Goal: Task Accomplishment & Management: Use online tool/utility

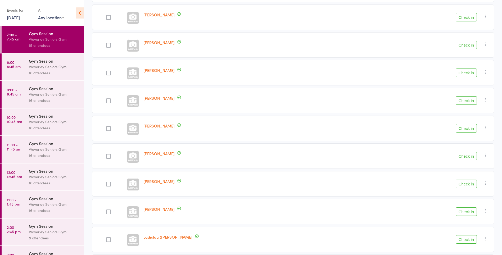
scroll to position [145, 0]
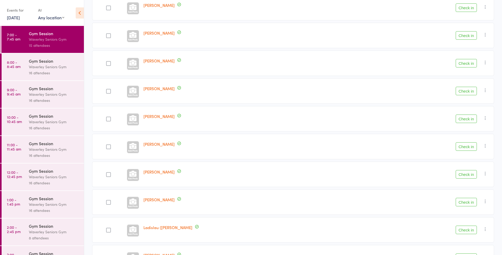
click at [469, 147] on button "Check in" at bounding box center [466, 146] width 21 height 8
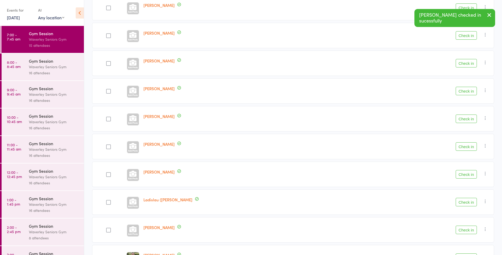
click at [467, 149] on button "Check in" at bounding box center [466, 146] width 21 height 8
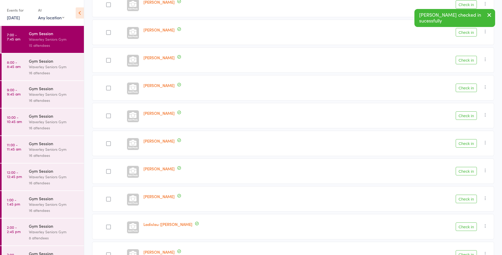
scroll to position [94, 0]
click at [466, 31] on button "Check in" at bounding box center [466, 31] width 21 height 8
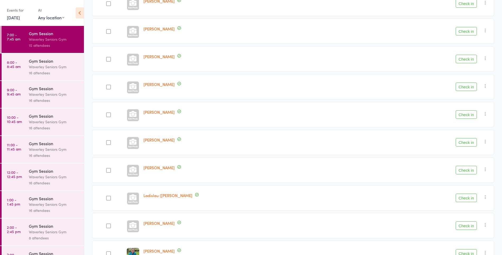
click at [469, 59] on button "Check in" at bounding box center [466, 59] width 21 height 8
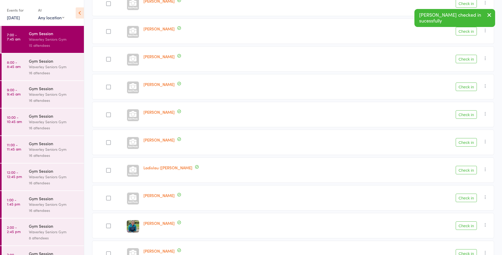
click at [466, 226] on button "Check in" at bounding box center [466, 226] width 21 height 8
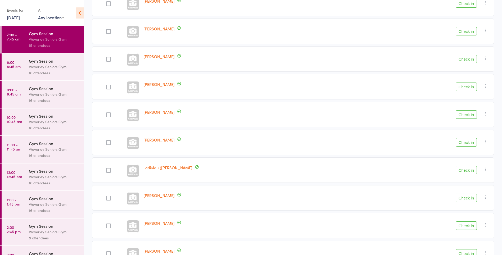
click at [466, 199] on button "Check in" at bounding box center [466, 198] width 21 height 8
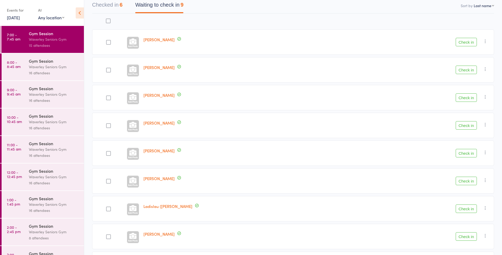
scroll to position [53, 0]
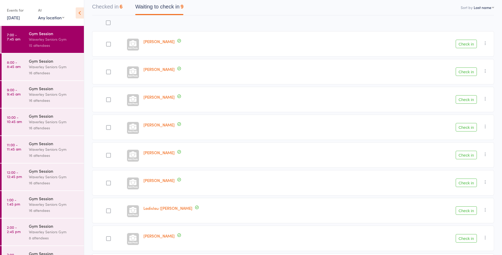
click at [467, 45] on button "Check in" at bounding box center [466, 44] width 21 height 8
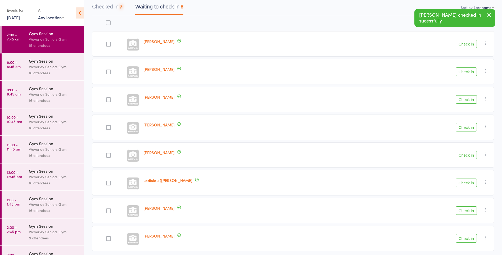
click at [463, 44] on button "Check in" at bounding box center [466, 44] width 21 height 8
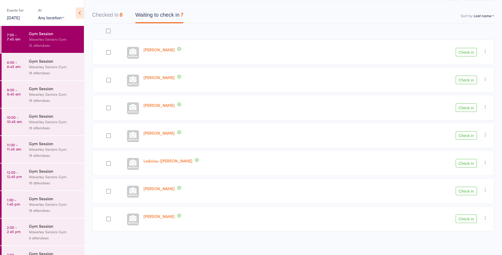
click at [47, 41] on div "Waverley Seniors Gym" at bounding box center [54, 39] width 51 height 6
click at [467, 133] on button "Check in" at bounding box center [466, 135] width 21 height 8
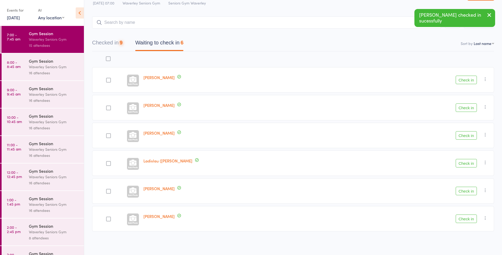
scroll to position [17, 0]
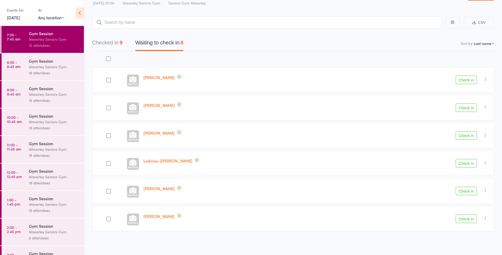
click at [465, 164] on button "Check in" at bounding box center [466, 163] width 21 height 8
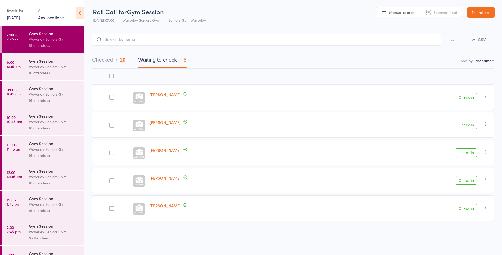
click at [465, 98] on button "Check in" at bounding box center [466, 97] width 21 height 8
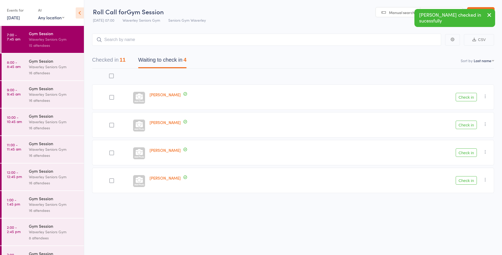
click at [468, 98] on button "Check in" at bounding box center [466, 97] width 21 height 8
click at [467, 98] on button "Check in" at bounding box center [466, 97] width 21 height 8
click at [468, 97] on button "Check in" at bounding box center [466, 97] width 21 height 8
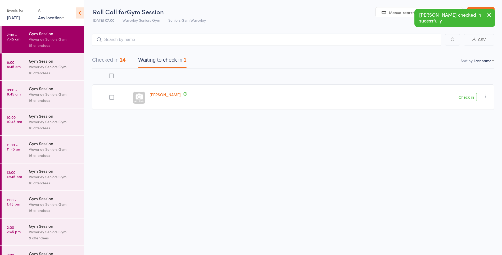
click at [470, 97] on button "Check in" at bounding box center [466, 97] width 21 height 8
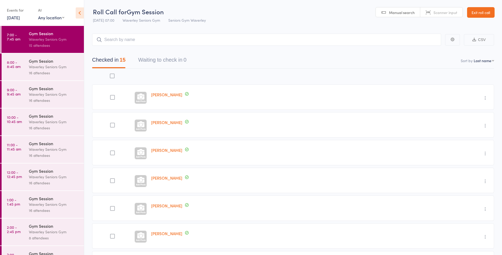
click at [34, 172] on div "Gym Session" at bounding box center [54, 171] width 51 height 6
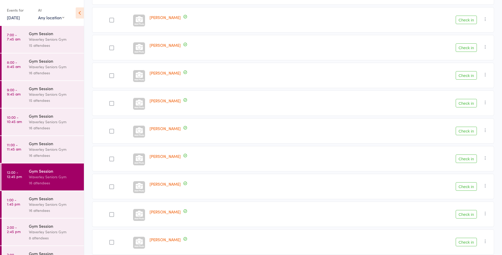
scroll to position [295, 0]
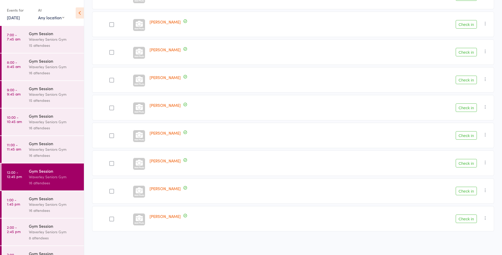
click at [39, 203] on div "Waverley Seniors Gym" at bounding box center [54, 204] width 51 height 6
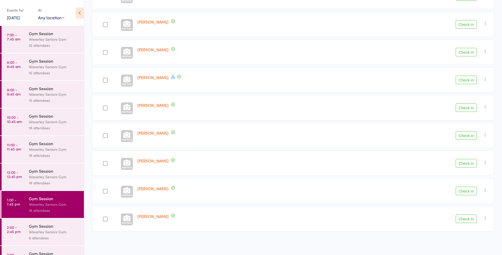
scroll to position [19, 0]
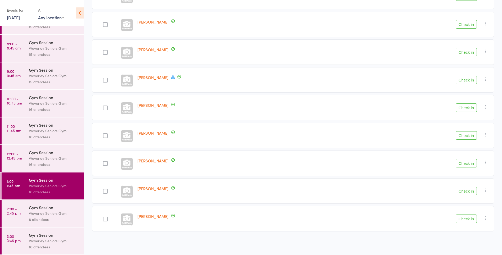
click at [24, 209] on link "2:00 - 2:45 pm Gym Session Waverley Seniors Gym 8 attendees" at bounding box center [43, 213] width 82 height 27
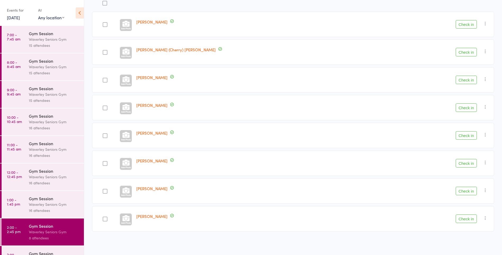
scroll to position [19, 0]
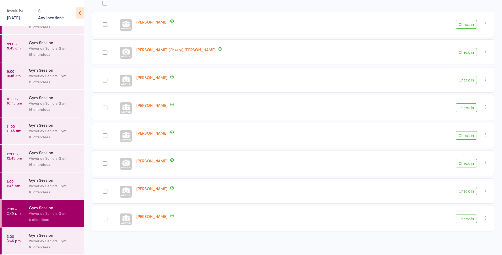
click at [70, 238] on div "Waverley Seniors Gym" at bounding box center [54, 241] width 51 height 6
click at [58, 234] on div "Gym Session" at bounding box center [54, 235] width 51 height 6
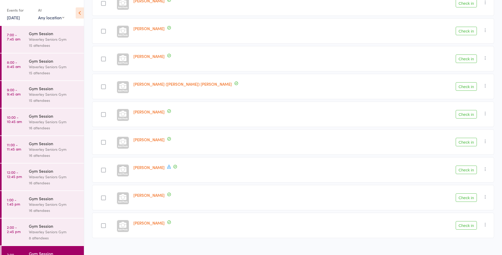
scroll to position [295, 0]
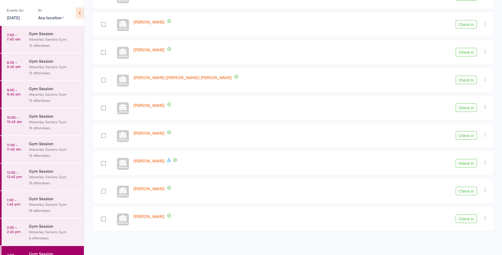
click at [52, 61] on div "Gym Session" at bounding box center [54, 61] width 51 height 6
click at [53, 68] on div "Waverley Seniors Gym" at bounding box center [54, 67] width 51 height 6
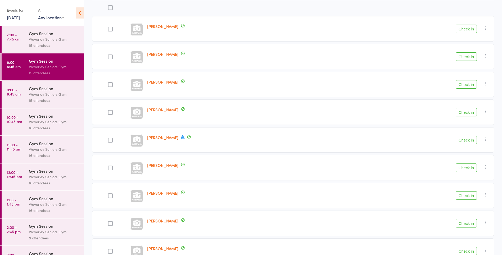
scroll to position [74, 0]
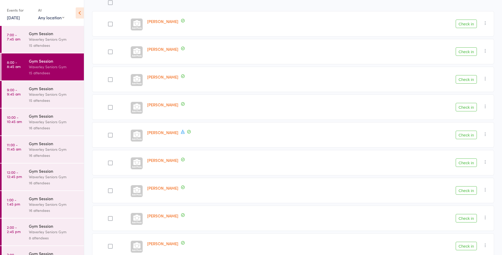
click at [185, 131] on icon at bounding box center [183, 131] width 5 height 5
click at [233, 118] on div "[PERSON_NAME]" at bounding box center [240, 107] width 190 height 25
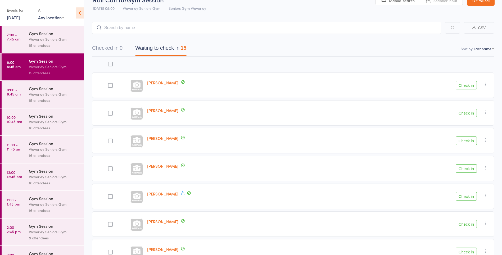
scroll to position [0, 0]
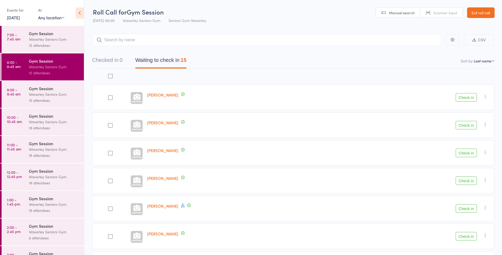
click at [36, 34] on div "Gym Session" at bounding box center [54, 33] width 51 height 6
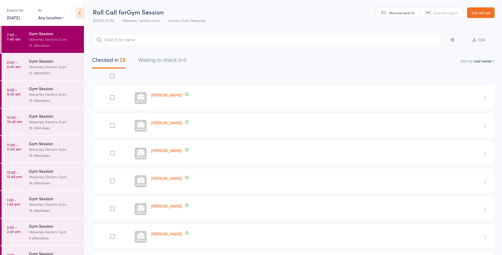
click at [38, 71] on div "15 attendees" at bounding box center [54, 73] width 51 height 6
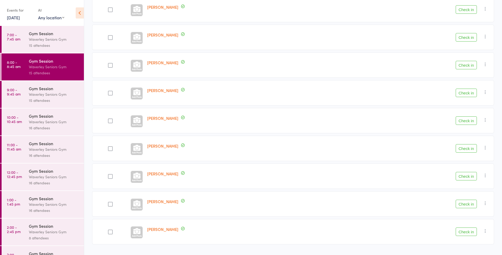
scroll to position [255, 0]
click at [472, 149] on button "Check in" at bounding box center [466, 147] width 21 height 8
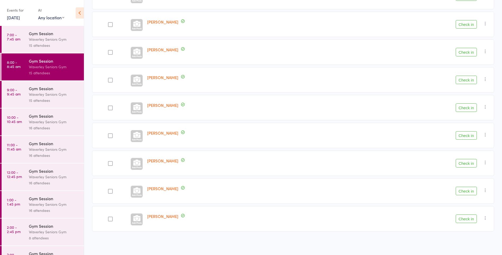
click at [465, 135] on button "Check in" at bounding box center [466, 135] width 21 height 8
click at [467, 110] on button "Check in" at bounding box center [466, 108] width 21 height 8
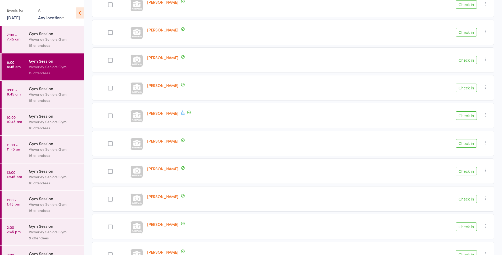
scroll to position [81, 0]
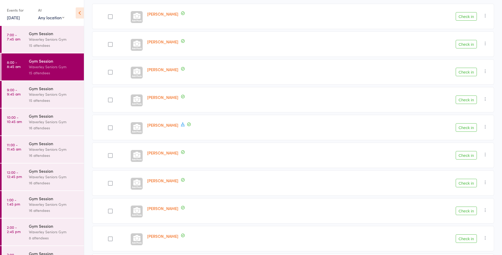
click at [467, 73] on button "Check in" at bounding box center [466, 72] width 21 height 8
click at [110, 183] on div at bounding box center [110, 183] width 5 height 5
click at [109, 182] on input "checkbox" at bounding box center [109, 182] width 0 height 0
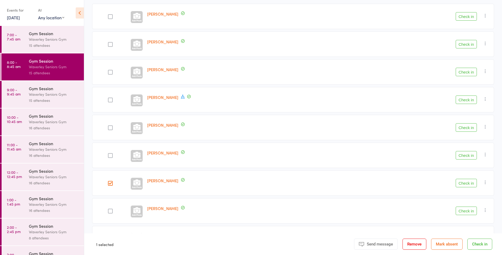
click at [469, 185] on button "Check in" at bounding box center [466, 183] width 21 height 8
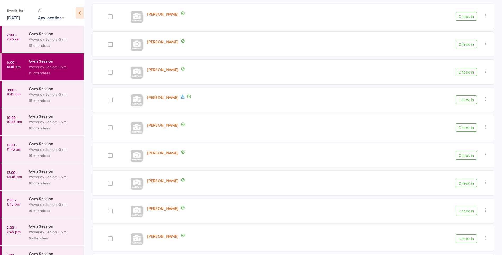
click at [471, 73] on button "Check in" at bounding box center [466, 72] width 21 height 8
click at [119, 79] on div at bounding box center [110, 71] width 36 height 25
click at [110, 72] on div at bounding box center [110, 72] width 5 height 5
click at [109, 71] on input "checkbox" at bounding box center [109, 71] width 0 height 0
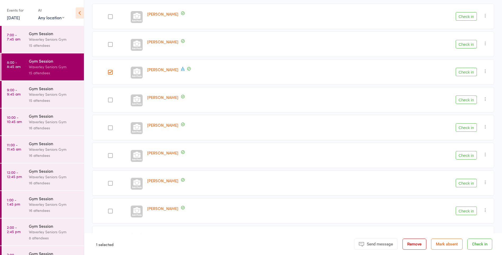
click at [110, 100] on div at bounding box center [110, 100] width 5 height 5
click at [109, 98] on input "checkbox" at bounding box center [109, 98] width 0 height 0
click at [470, 72] on button "Check in" at bounding box center [466, 72] width 21 height 8
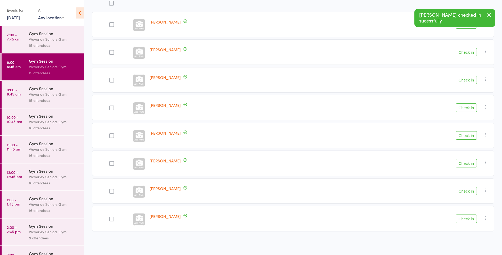
click at [468, 104] on button "Check in" at bounding box center [466, 108] width 21 height 8
click at [112, 15] on button "Checked in 8" at bounding box center [107, 16] width 30 height 14
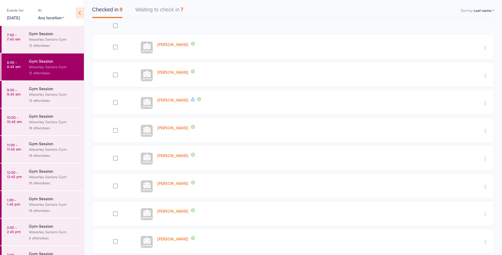
scroll to position [73, 0]
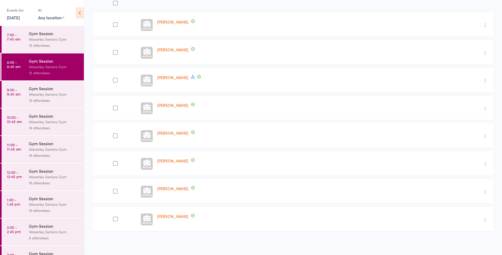
click at [278, 127] on div "[PERSON_NAME]" at bounding box center [276, 135] width 242 height 25
click at [486, 109] on icon "button" at bounding box center [485, 108] width 5 height 5
click at [466, 155] on li "Remove" at bounding box center [467, 154] width 44 height 7
click at [179, 15] on button "Waiting to check in 7" at bounding box center [159, 16] width 48 height 14
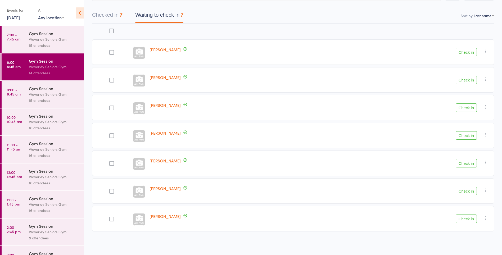
click at [174, 16] on button "Waiting to check in 7" at bounding box center [159, 16] width 48 height 14
click at [466, 107] on button "Check in" at bounding box center [466, 108] width 21 height 8
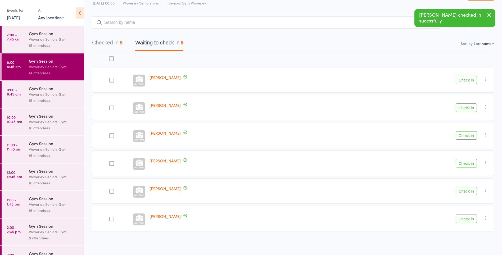
click at [116, 42] on button "Checked in 8" at bounding box center [107, 44] width 30 height 14
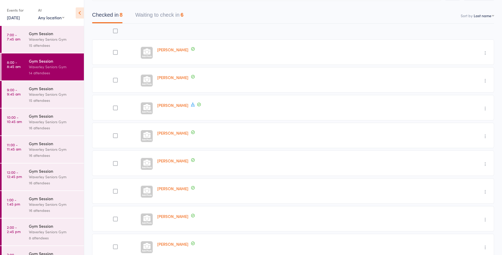
click at [178, 16] on button "Waiting to check in 6" at bounding box center [159, 16] width 48 height 14
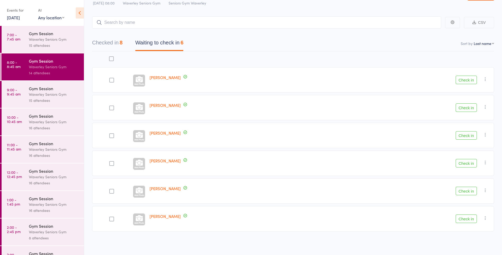
click at [13, 122] on time "10:00 - 10:45 am" at bounding box center [14, 119] width 15 height 8
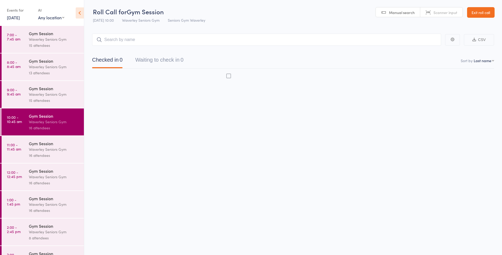
scroll to position [0, 0]
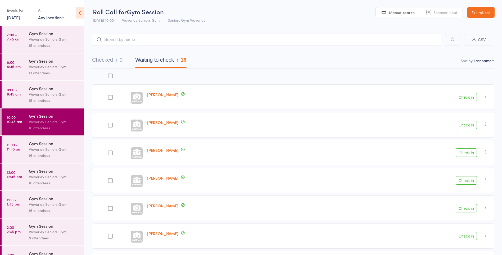
click at [186, 59] on div "16" at bounding box center [184, 60] width 6 height 6
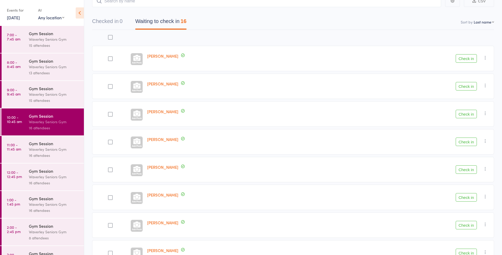
scroll to position [40, 0]
click at [24, 93] on link "9:00 - 9:45 am Gym Session Waverley Seniors Gym 15 attendees" at bounding box center [43, 94] width 82 height 27
click at [26, 65] on link "8:00 - 8:45 am Gym Session Waverley Seniors Gym 13 attendees" at bounding box center [43, 66] width 82 height 27
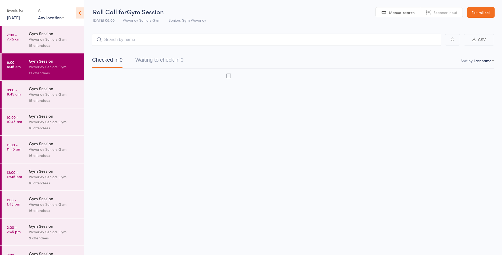
scroll to position [0, 0]
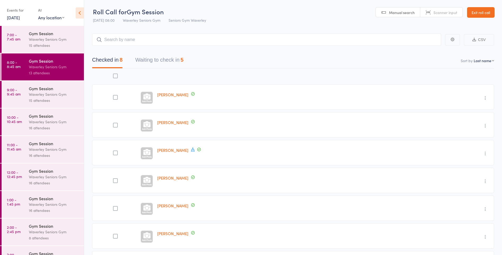
click at [177, 57] on button "Waiting to check in 5" at bounding box center [159, 61] width 48 height 14
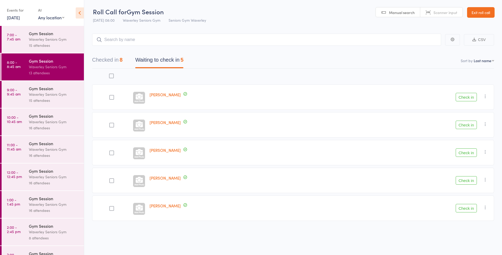
click at [470, 98] on button "Check in" at bounding box center [466, 97] width 21 height 8
click at [485, 123] on icon "button" at bounding box center [485, 124] width 5 height 5
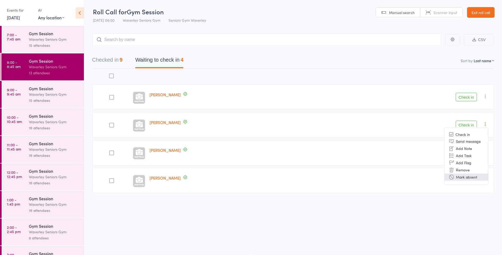
click at [470, 178] on li "Mark absent" at bounding box center [467, 177] width 44 height 7
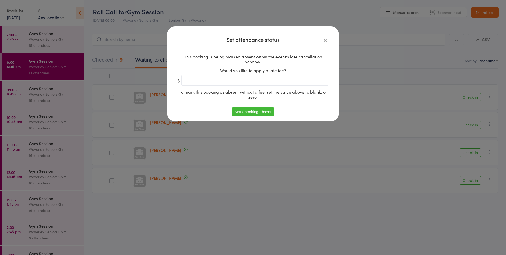
click at [265, 112] on button "Mark booking absent" at bounding box center [253, 111] width 42 height 8
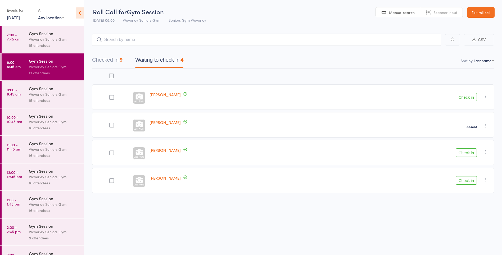
click at [469, 182] on button "Check in" at bounding box center [466, 180] width 21 height 8
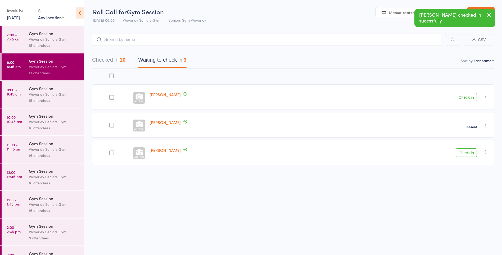
click at [469, 154] on button "Check in" at bounding box center [466, 153] width 21 height 8
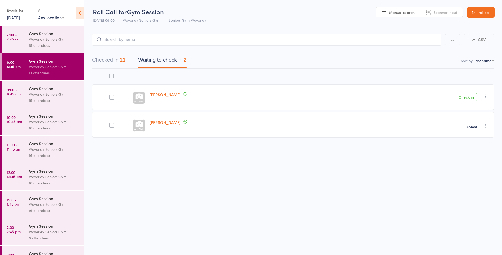
click at [45, 70] on div "Waverley Seniors Gym" at bounding box center [54, 67] width 51 height 6
click at [486, 96] on icon "button" at bounding box center [485, 96] width 5 height 5
click at [473, 150] on li "Mark absent" at bounding box center [467, 149] width 44 height 7
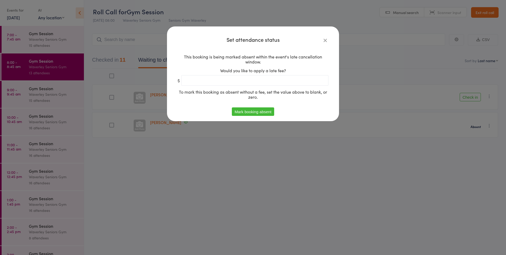
click at [260, 112] on button "Mark booking absent" at bounding box center [253, 111] width 42 height 8
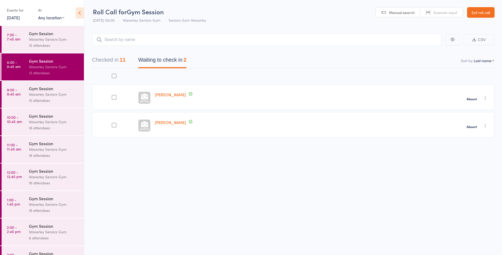
click at [48, 94] on div "Waverley Seniors Gym" at bounding box center [54, 94] width 51 height 6
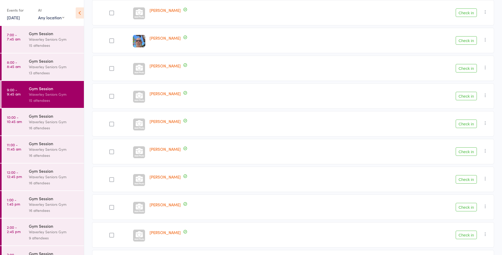
scroll to position [202, 0]
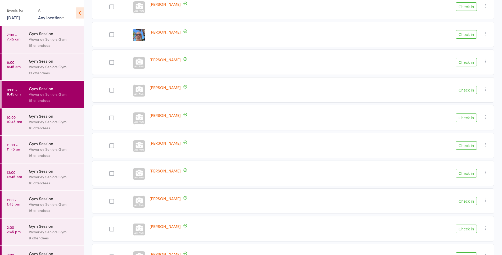
click at [471, 174] on button "Check in" at bounding box center [466, 173] width 21 height 8
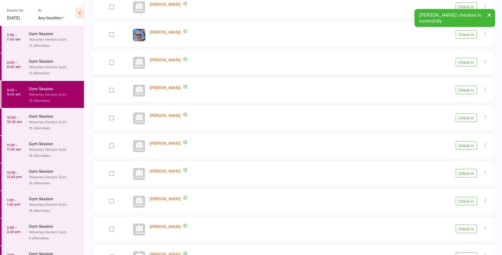
click at [465, 119] on button "Check in" at bounding box center [466, 118] width 21 height 8
click at [467, 119] on button "Check in" at bounding box center [466, 118] width 21 height 8
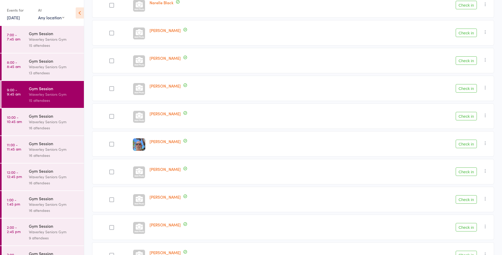
scroll to position [89, 0]
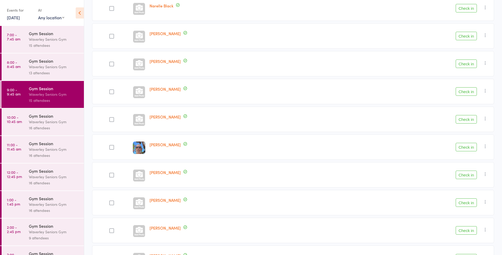
click at [470, 8] on button "Check in" at bounding box center [466, 8] width 21 height 8
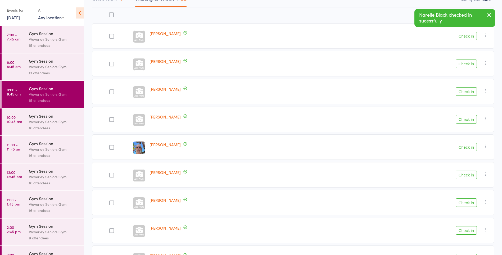
click at [472, 36] on button "Check in" at bounding box center [466, 36] width 21 height 8
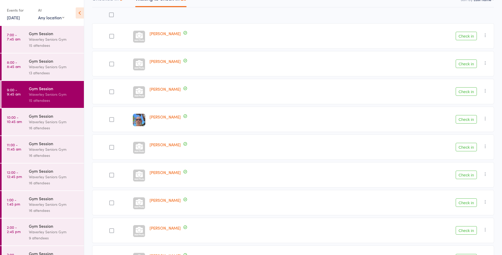
click at [467, 118] on button "Check in" at bounding box center [466, 119] width 21 height 8
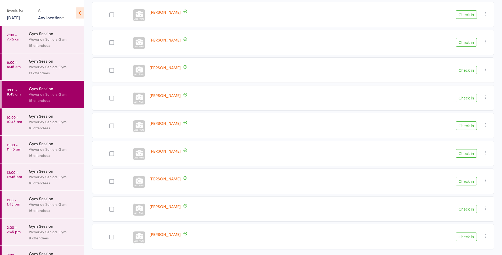
scroll to position [101, 0]
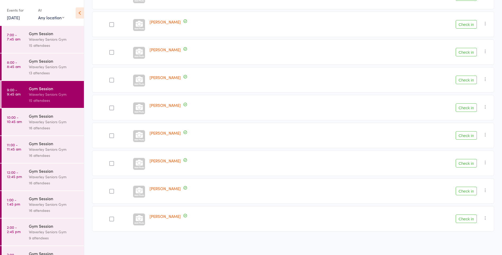
click at [467, 220] on button "Check in" at bounding box center [466, 219] width 21 height 8
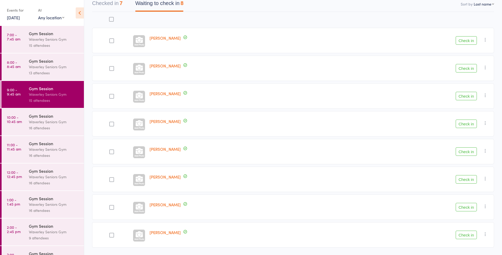
scroll to position [57, 0]
click at [467, 98] on button "Check in" at bounding box center [466, 96] width 21 height 8
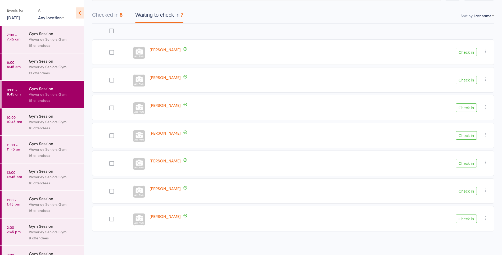
scroll to position [45, 0]
click at [464, 163] on button "Check in" at bounding box center [466, 163] width 21 height 8
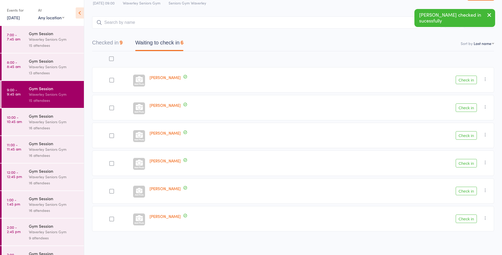
click at [144, 196] on div at bounding box center [139, 192] width 12 height 12
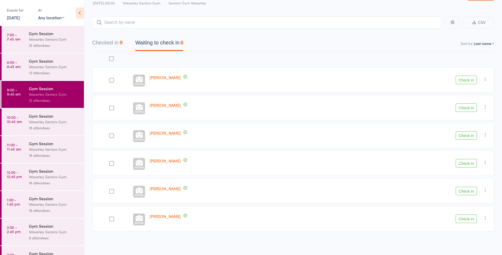
click at [469, 193] on button "Check in" at bounding box center [466, 191] width 21 height 8
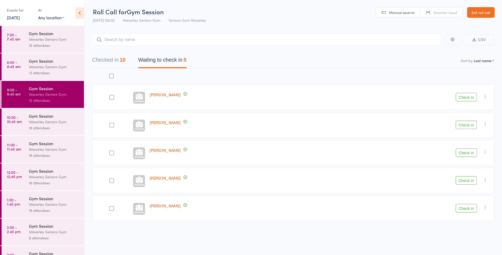
click at [469, 126] on button "Check in" at bounding box center [466, 125] width 21 height 8
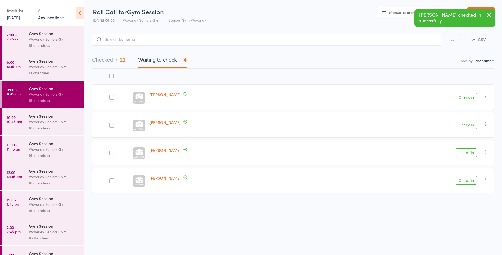
click at [106, 57] on button "Checked in 11" at bounding box center [108, 61] width 33 height 14
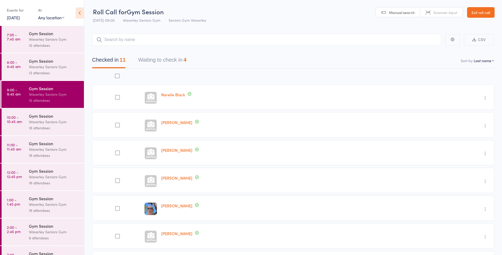
click at [158, 57] on button "Waiting to check in 4" at bounding box center [162, 61] width 48 height 14
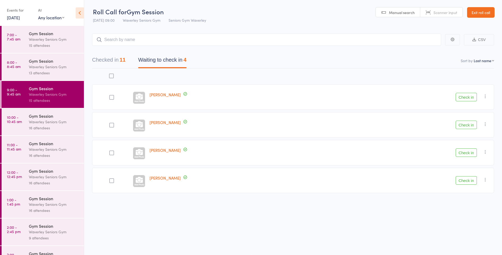
click at [466, 178] on button "Check in" at bounding box center [466, 180] width 21 height 8
click at [24, 71] on link "8:00 - 8:45 am Gym Session Waverley Seniors Gym 13 attendees" at bounding box center [43, 66] width 82 height 27
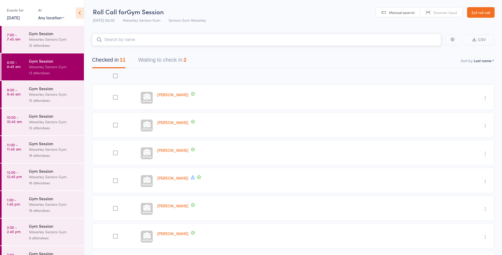
click at [160, 60] on button "Waiting to check in 2" at bounding box center [162, 61] width 48 height 14
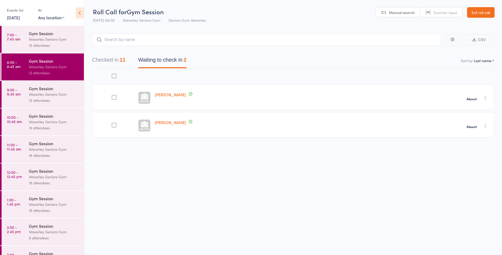
click at [39, 89] on div "Gym Session" at bounding box center [54, 89] width 51 height 6
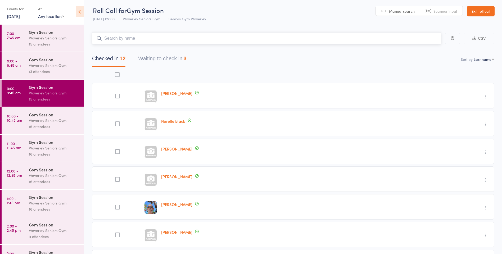
click at [180, 57] on button "Waiting to check in 3" at bounding box center [162, 61] width 48 height 14
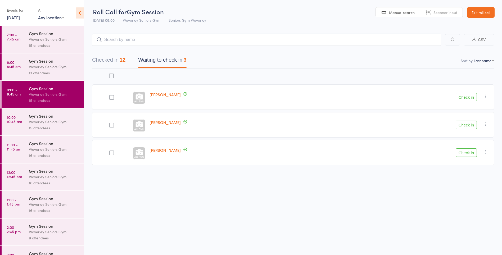
click at [465, 123] on button "Check in" at bounding box center [466, 125] width 21 height 8
click at [485, 95] on icon "button" at bounding box center [485, 96] width 5 height 5
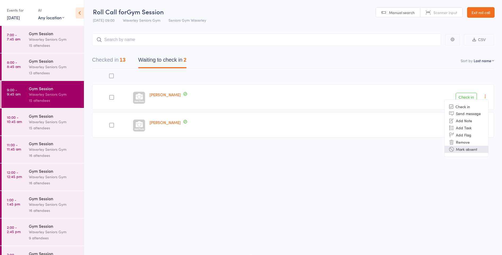
click at [467, 151] on li "Mark absent" at bounding box center [467, 149] width 44 height 7
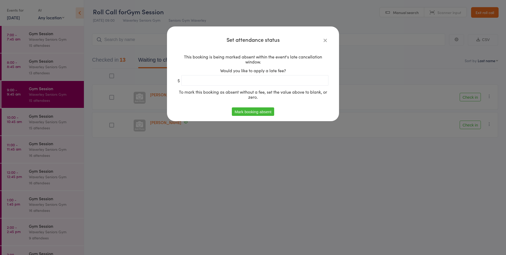
click at [255, 111] on button "Mark booking absent" at bounding box center [253, 111] width 42 height 8
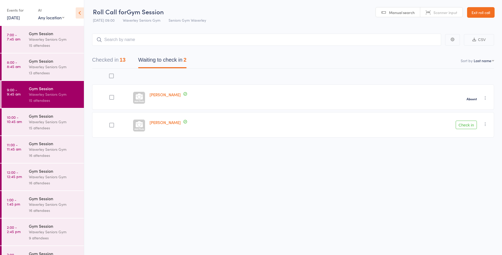
click at [484, 125] on icon "button" at bounding box center [485, 124] width 5 height 5
click at [466, 179] on li "Mark absent" at bounding box center [467, 177] width 44 height 7
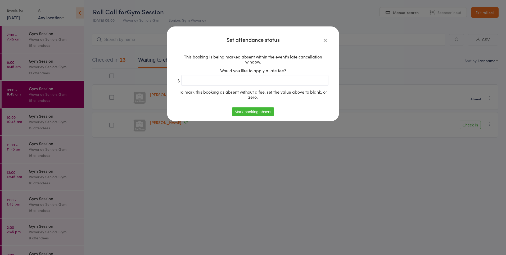
click at [255, 113] on button "Mark booking absent" at bounding box center [253, 111] width 42 height 8
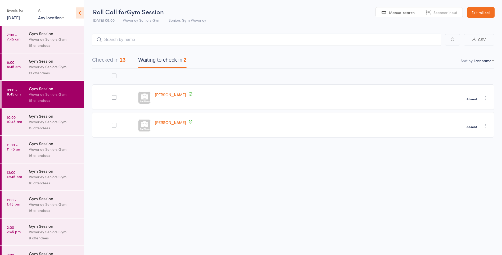
click at [1, 125] on div at bounding box center [1, 122] width 2 height 27
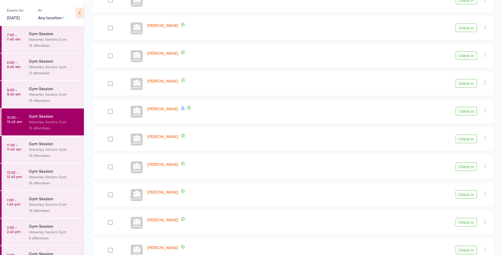
scroll to position [209, 0]
click at [205, 116] on div "[PERSON_NAME]" at bounding box center [240, 110] width 190 height 25
click at [201, 85] on div "[PERSON_NAME]" at bounding box center [240, 82] width 190 height 25
click at [469, 81] on button "Check in" at bounding box center [466, 83] width 21 height 8
click at [473, 111] on button "Check in" at bounding box center [466, 111] width 21 height 8
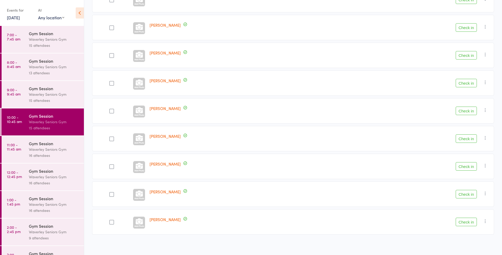
click at [470, 193] on button "Check in" at bounding box center [466, 194] width 21 height 8
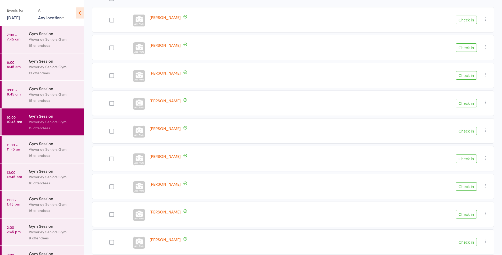
scroll to position [74, 0]
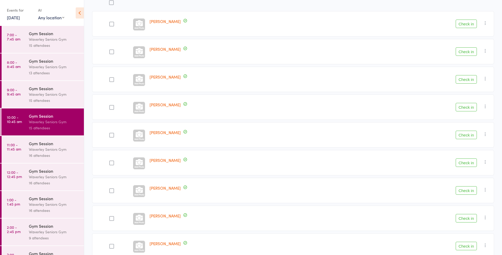
click at [468, 26] on button "Check in" at bounding box center [466, 24] width 21 height 8
click at [464, 23] on button "Check in" at bounding box center [466, 24] width 21 height 8
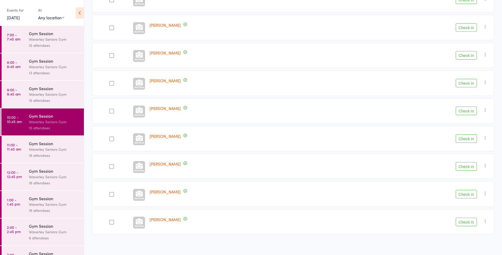
scroll to position [129, 0]
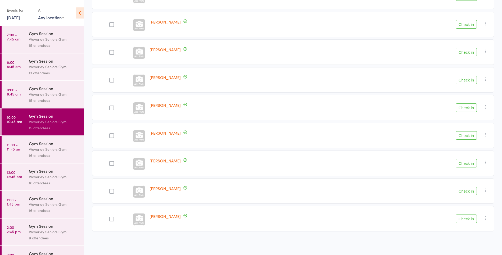
click at [466, 161] on button "Check in" at bounding box center [466, 163] width 21 height 8
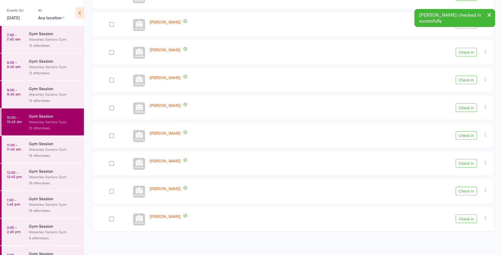
scroll to position [101, 0]
click at [470, 193] on button "Check in" at bounding box center [466, 191] width 21 height 8
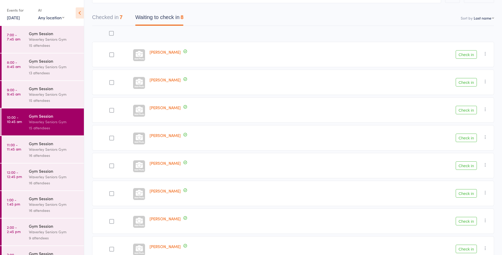
scroll to position [73, 0]
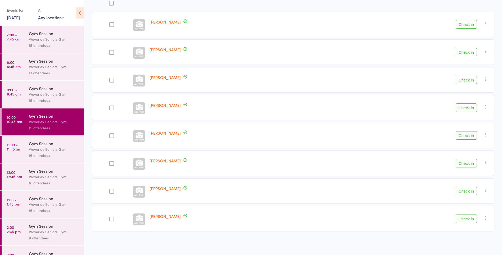
click at [469, 162] on button "Check in" at bounding box center [466, 163] width 21 height 8
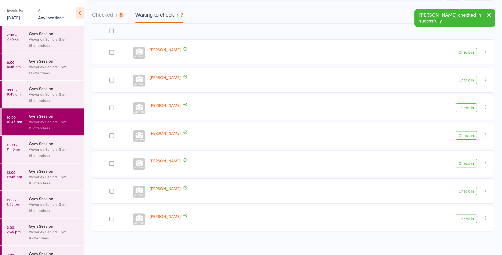
scroll to position [45, 0]
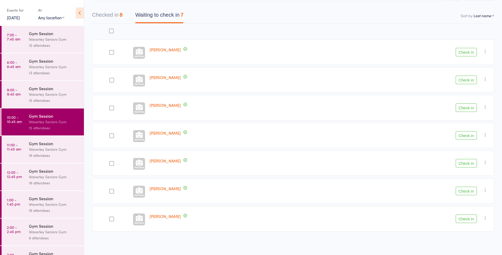
click at [468, 191] on button "Check in" at bounding box center [466, 191] width 21 height 8
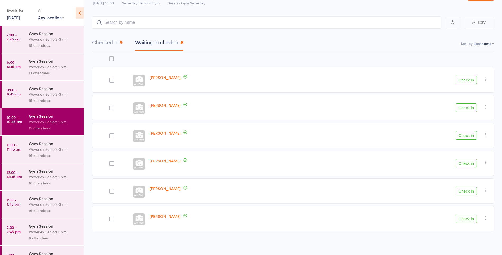
click at [463, 135] on button "Check in" at bounding box center [466, 135] width 21 height 8
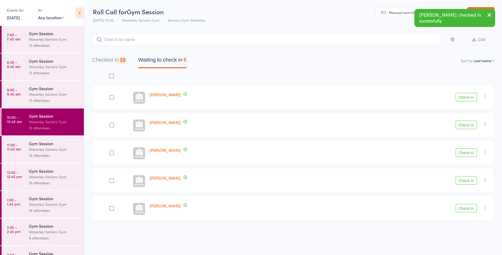
scroll to position [0, 0]
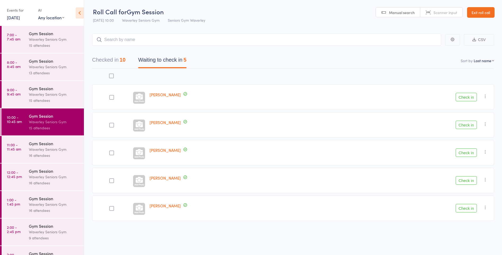
click at [465, 208] on button "Check in" at bounding box center [466, 208] width 21 height 8
click at [98, 61] on button "Checked in 11" at bounding box center [108, 61] width 33 height 14
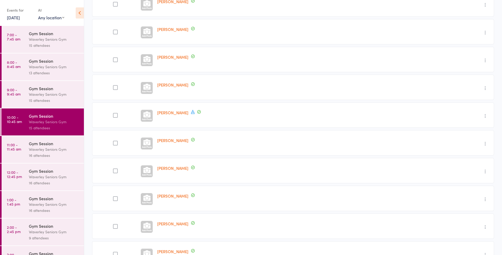
scroll to position [0, 0]
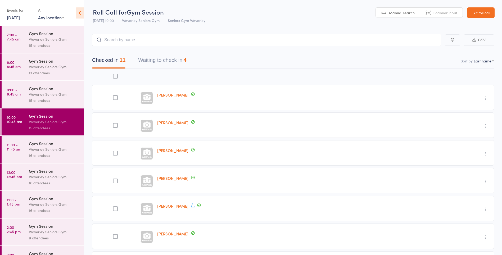
click at [166, 60] on button "Waiting to check in 4" at bounding box center [162, 62] width 48 height 14
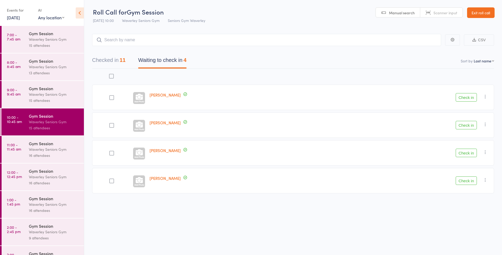
click at [118, 60] on button "Checked in 11" at bounding box center [108, 62] width 33 height 14
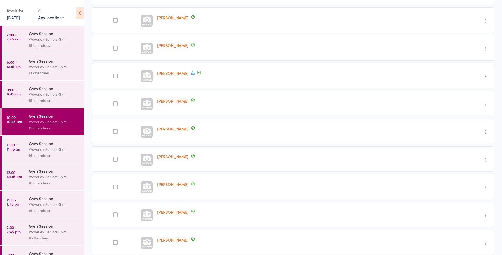
scroll to position [156, 0]
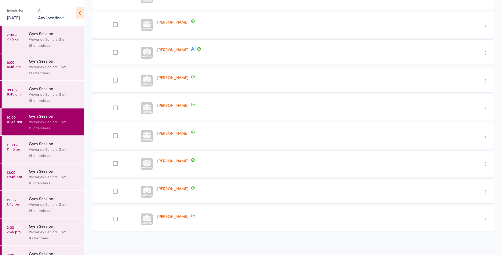
click at [25, 151] on link "11:00 - 11:45 am Gym Session Waverley Seniors Gym 16 attendees" at bounding box center [43, 149] width 82 height 27
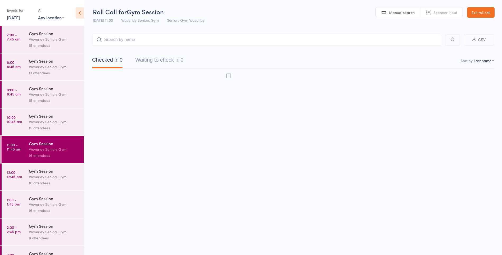
scroll to position [0, 0]
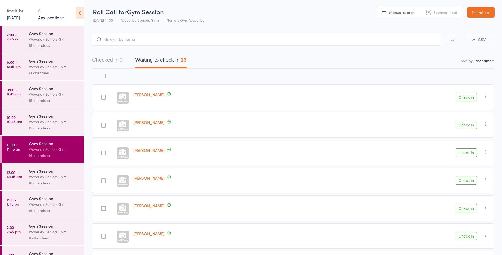
click at [15, 96] on time "9:00 - 9:45 am" at bounding box center [14, 92] width 14 height 8
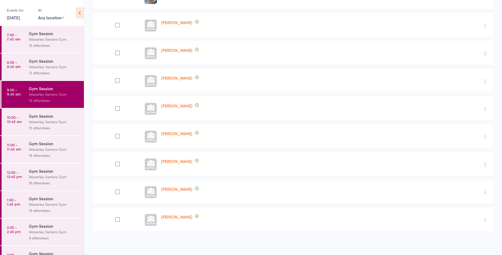
scroll to position [212, 0]
click at [11, 123] on time "10:00 - 10:45 am" at bounding box center [14, 119] width 15 height 8
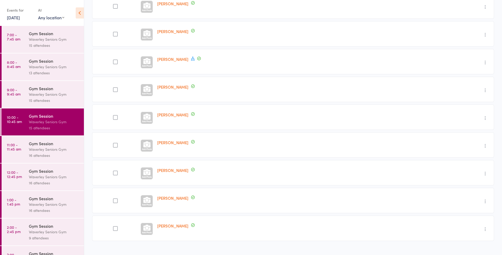
scroll to position [156, 0]
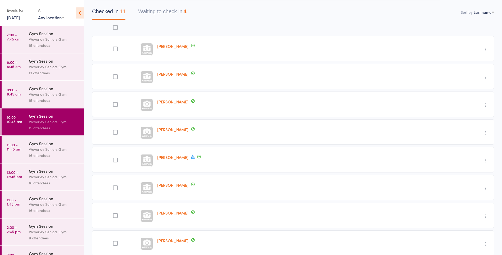
click at [158, 9] on button "Waiting to check in 4" at bounding box center [162, 13] width 48 height 14
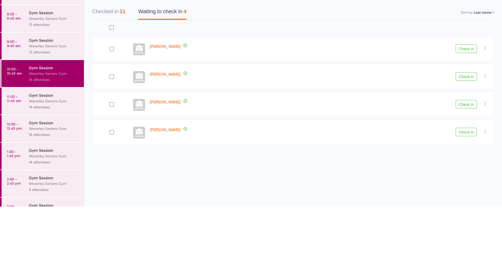
click at [12, 100] on link "9:00 - 9:45 am Gym Session Waverley Seniors Gym 15 attendees" at bounding box center [43, 94] width 82 height 27
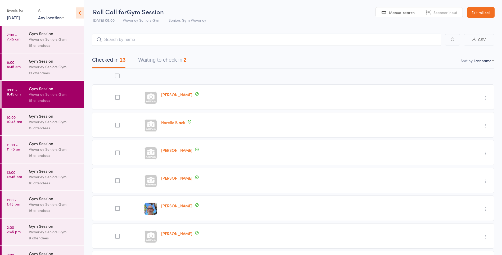
click at [149, 58] on button "Waiting to check in 2" at bounding box center [162, 61] width 48 height 14
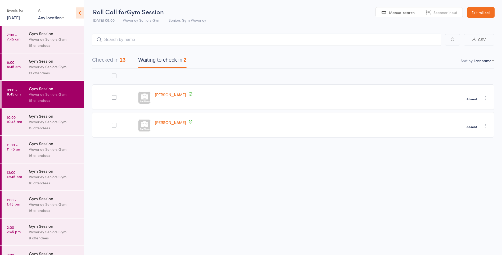
click at [13, 126] on link "10:00 - 10:45 am Gym Session Waverley Seniors Gym 15 attendees" at bounding box center [43, 122] width 82 height 27
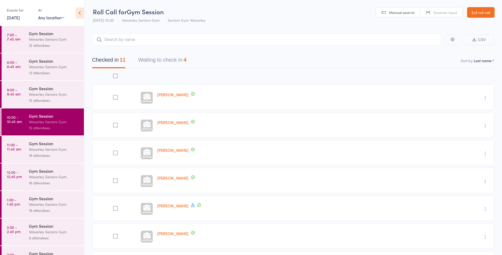
click at [112, 41] on input "search" at bounding box center [266, 40] width 349 height 12
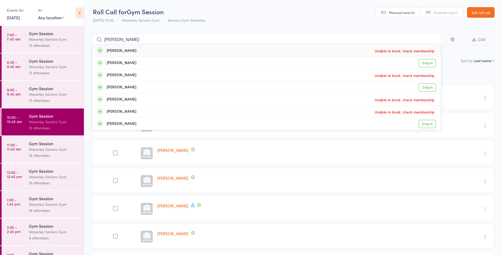
type input "[PERSON_NAME]"
click at [13, 93] on time "9:00 - 9:45 am" at bounding box center [14, 92] width 14 height 8
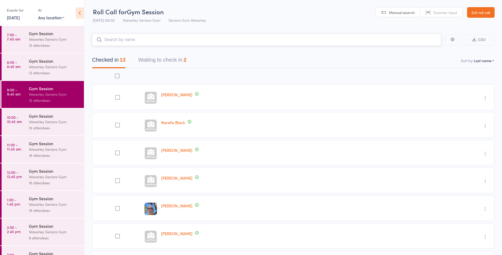
click at [160, 59] on button "Waiting to check in 2" at bounding box center [162, 61] width 48 height 14
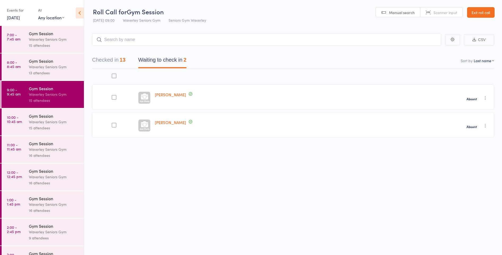
click at [485, 126] on icon "button" at bounding box center [485, 125] width 5 height 5
click at [465, 170] on li "Remove" at bounding box center [467, 171] width 44 height 7
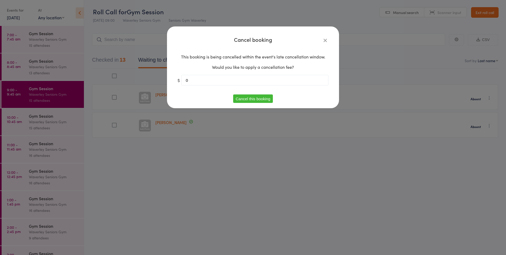
click at [251, 99] on button "Cancel this booking" at bounding box center [253, 99] width 40 height 8
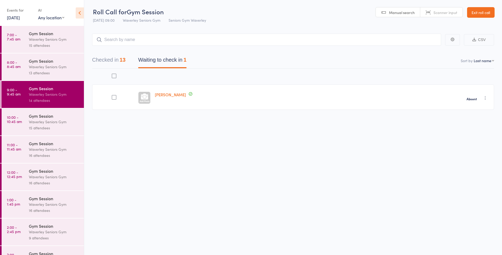
click at [21, 123] on time "10:00 - 10:45 am" at bounding box center [14, 119] width 15 height 8
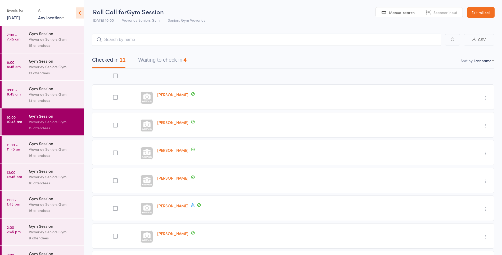
click at [121, 35] on input "search" at bounding box center [266, 40] width 349 height 12
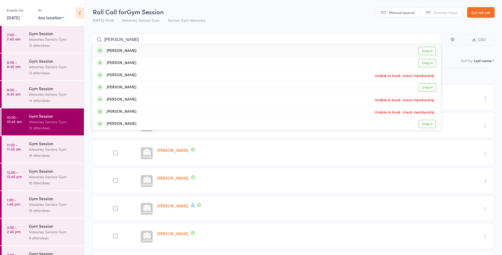
type input "[PERSON_NAME]"
click at [425, 51] on link "Drop in" at bounding box center [427, 51] width 17 height 8
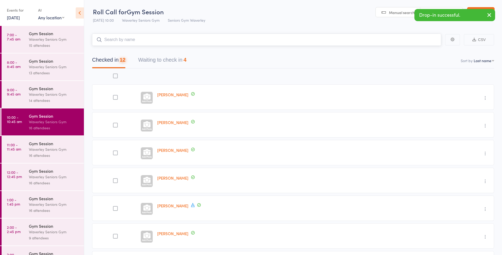
click at [153, 61] on button "Waiting to check in 4" at bounding box center [162, 61] width 48 height 14
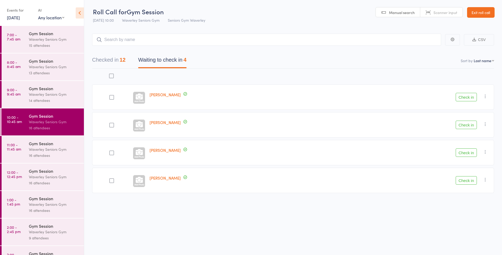
click at [461, 144] on div "Check in Check in Send message Add Note Add Task Add Flag Remove [PERSON_NAME] …" at bounding box center [410, 152] width 170 height 25
click at [467, 155] on button "Check in" at bounding box center [466, 153] width 21 height 8
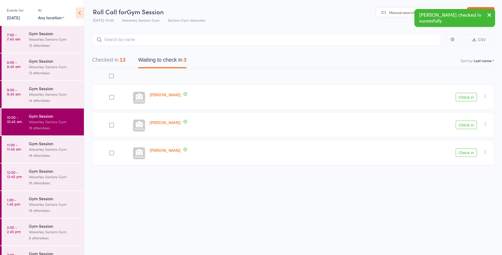
click at [470, 154] on button "Check in" at bounding box center [466, 153] width 21 height 8
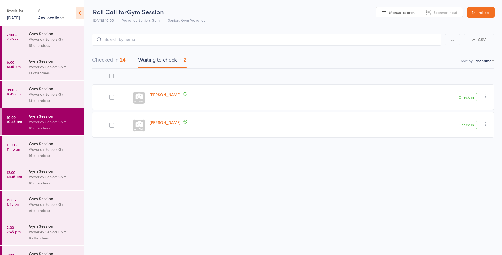
click at [110, 61] on button "Checked in 14" at bounding box center [108, 61] width 33 height 14
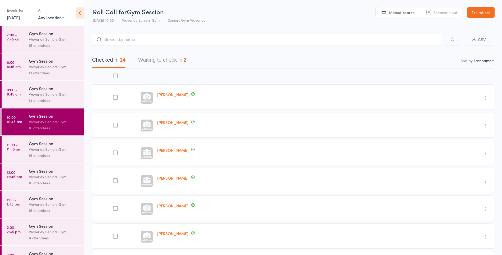
click at [149, 59] on button "Waiting to check in 2" at bounding box center [162, 61] width 48 height 14
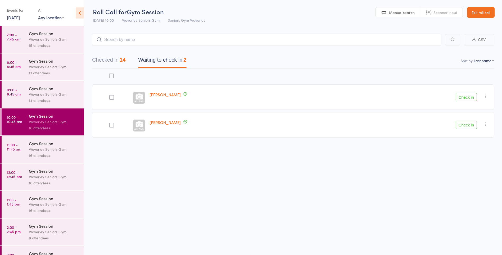
click at [469, 97] on button "Check in" at bounding box center [466, 97] width 21 height 8
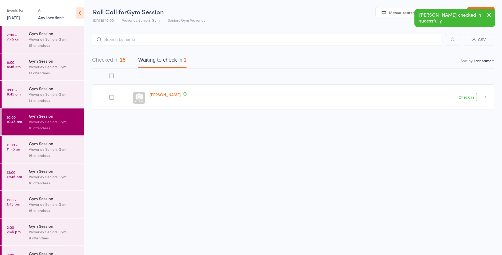
click at [466, 98] on button "Check in" at bounding box center [466, 97] width 21 height 8
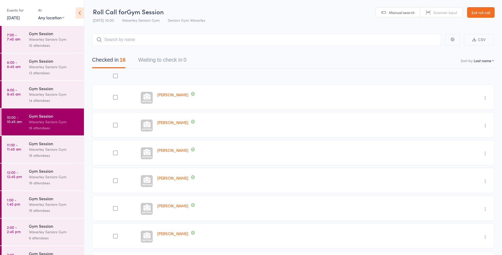
click at [23, 151] on link "11:00 - 11:45 am Gym Session Waverley Seniors Gym 16 attendees" at bounding box center [43, 149] width 82 height 27
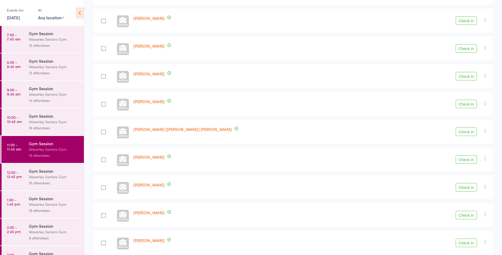
scroll to position [295, 0]
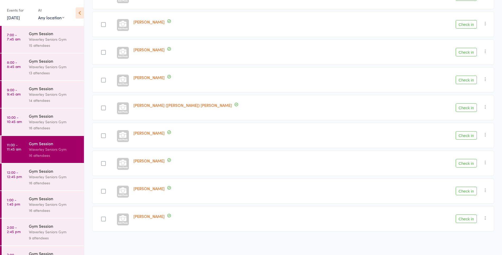
click at [473, 218] on button "Check in" at bounding box center [466, 219] width 21 height 8
click at [462, 163] on button "Check in" at bounding box center [466, 163] width 21 height 8
click at [106, 192] on div at bounding box center [103, 191] width 5 height 5
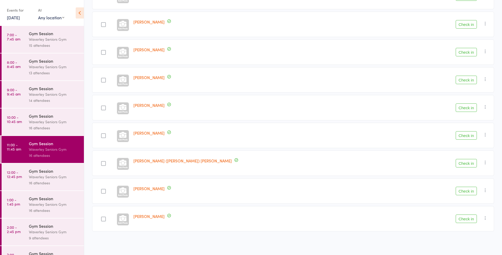
click at [102, 190] on input "checkbox" at bounding box center [102, 190] width 0 height 0
click at [466, 192] on button "Check in" at bounding box center [466, 191] width 21 height 8
click at [469, 192] on button "Check in" at bounding box center [466, 191] width 21 height 8
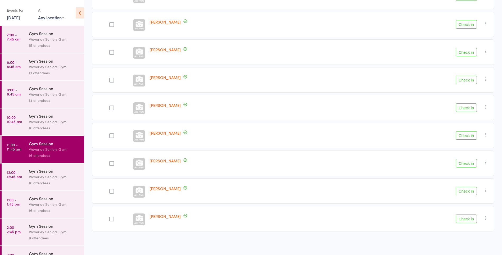
click at [468, 191] on button "Check in" at bounding box center [466, 191] width 21 height 8
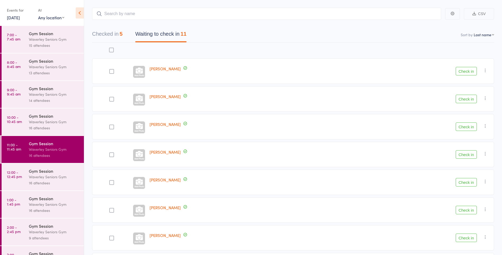
scroll to position [0, 0]
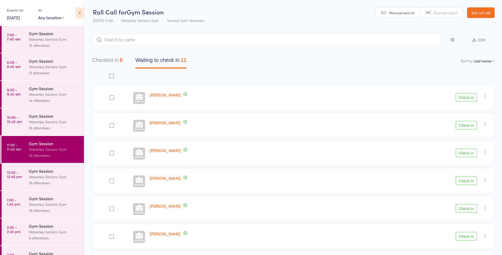
click at [469, 98] on button "Check in" at bounding box center [466, 97] width 21 height 8
click at [482, 15] on link "Exit roll call" at bounding box center [481, 12] width 28 height 11
